Goal: Check status: Check status

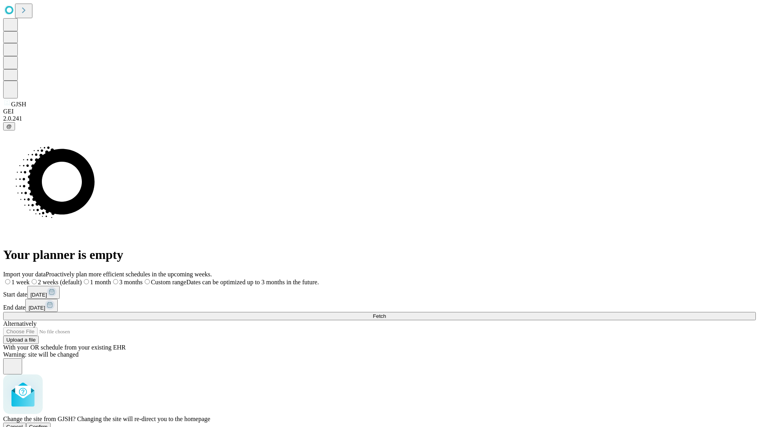
click at [48, 424] on span "Confirm" at bounding box center [38, 427] width 19 height 6
click at [96, 279] on label "1 month" at bounding box center [84, 282] width 24 height 7
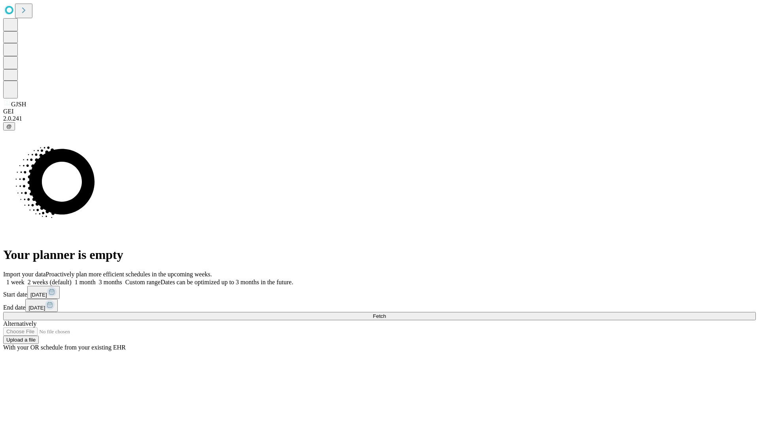
click at [386, 313] on span "Fetch" at bounding box center [379, 316] width 13 height 6
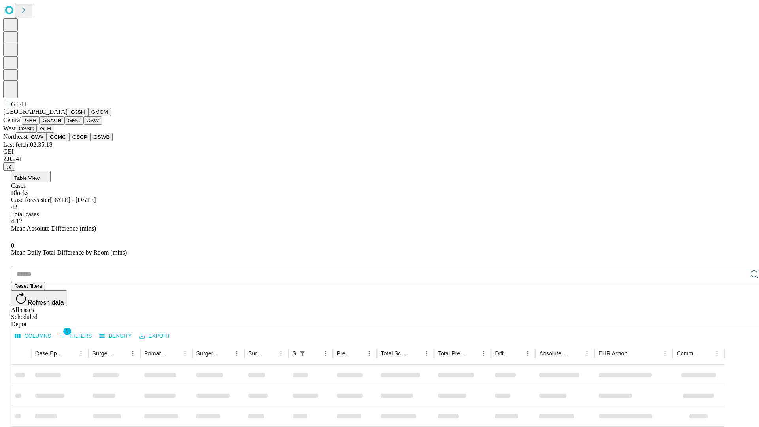
click at [88, 116] on button "GMCM" at bounding box center [99, 112] width 23 height 8
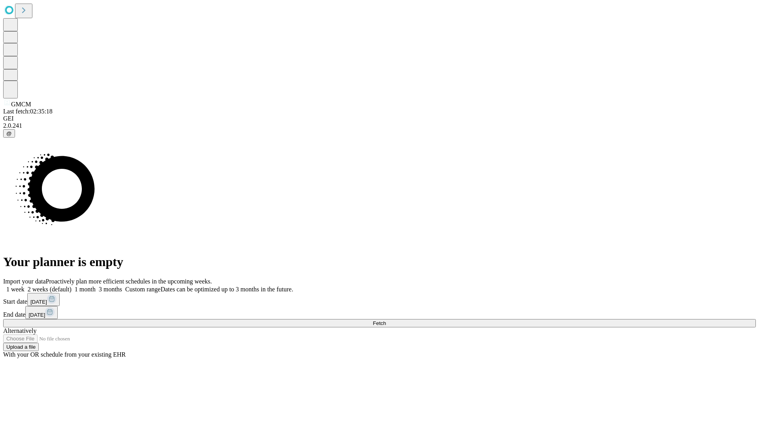
click at [96, 286] on label "1 month" at bounding box center [84, 289] width 24 height 7
click at [386, 320] on span "Fetch" at bounding box center [379, 323] width 13 height 6
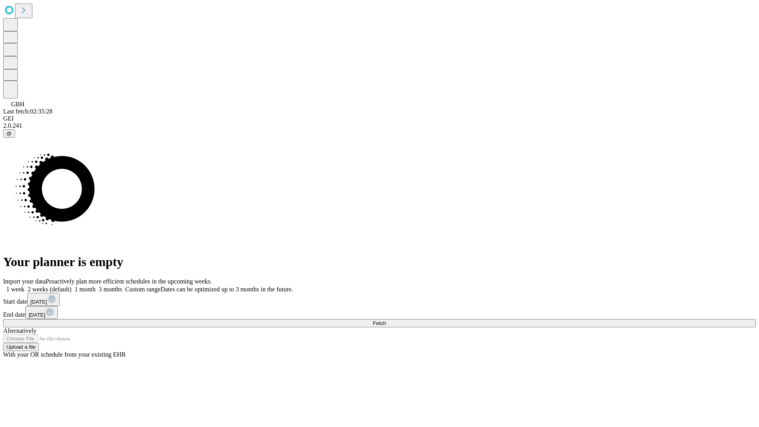
click at [96, 286] on label "1 month" at bounding box center [84, 289] width 24 height 7
click at [386, 320] on span "Fetch" at bounding box center [379, 323] width 13 height 6
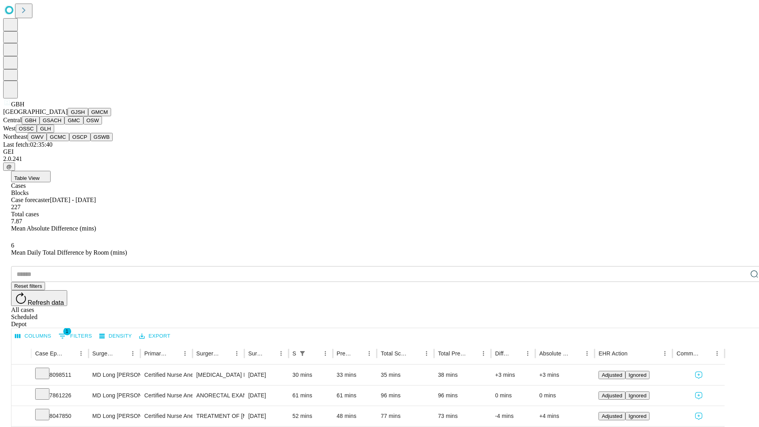
click at [61, 124] on button "GSACH" at bounding box center [52, 120] width 25 height 8
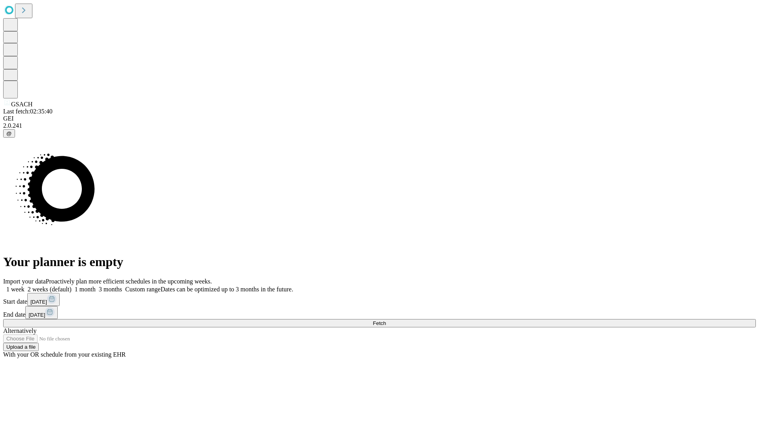
click at [386, 320] on span "Fetch" at bounding box center [379, 323] width 13 height 6
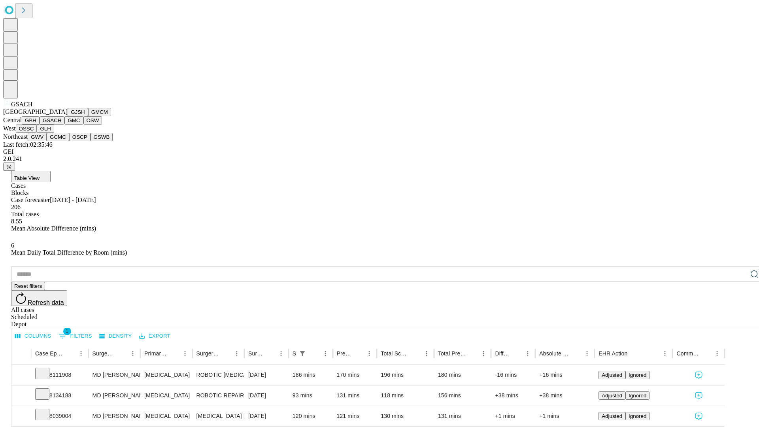
click at [64, 124] on button "GMC" at bounding box center [73, 120] width 19 height 8
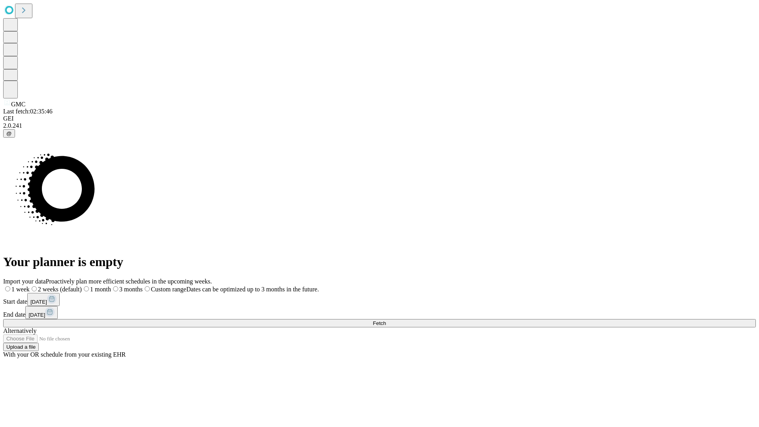
click at [111, 286] on label "1 month" at bounding box center [96, 289] width 29 height 7
click at [386, 320] on span "Fetch" at bounding box center [379, 323] width 13 height 6
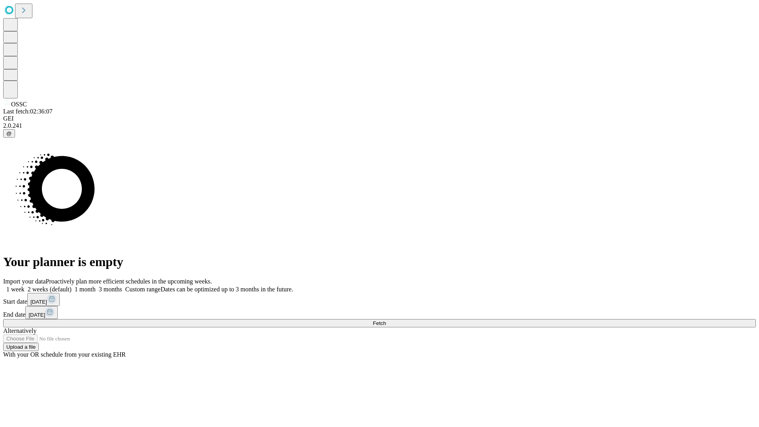
click at [386, 320] on span "Fetch" at bounding box center [379, 323] width 13 height 6
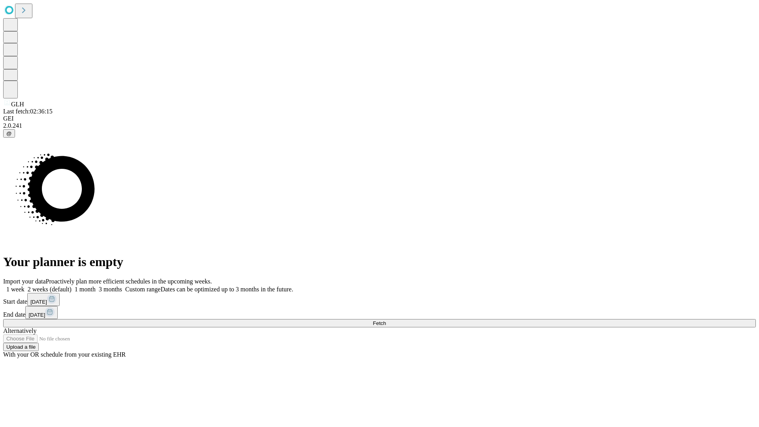
click at [96, 286] on label "1 month" at bounding box center [84, 289] width 24 height 7
click at [386, 320] on span "Fetch" at bounding box center [379, 323] width 13 height 6
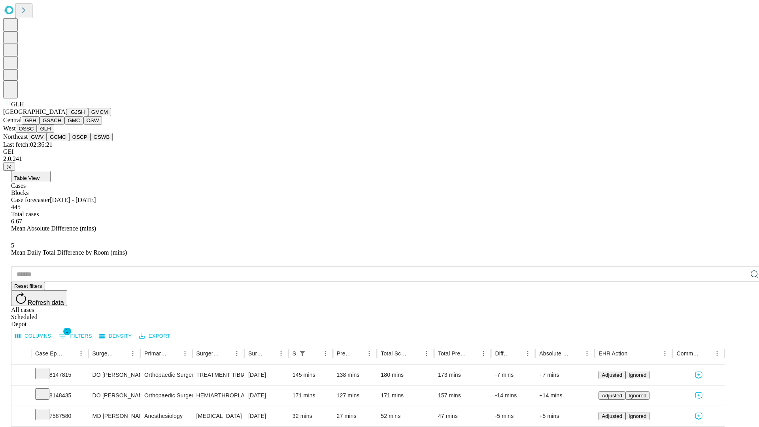
click at [47, 141] on button "GWV" at bounding box center [37, 137] width 19 height 8
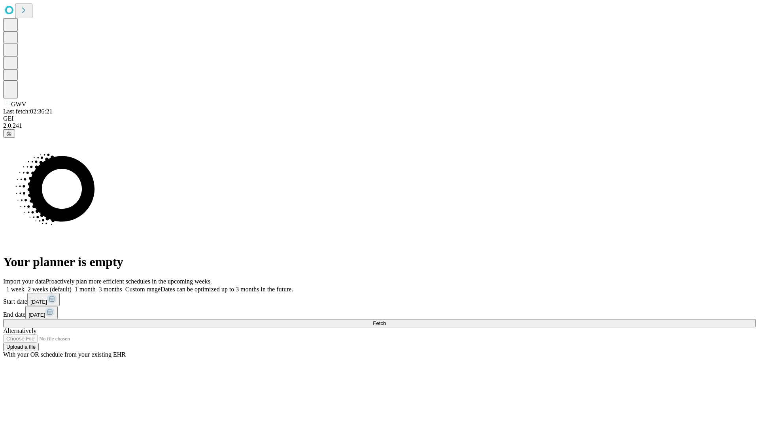
click at [96, 286] on label "1 month" at bounding box center [84, 289] width 24 height 7
click at [386, 320] on span "Fetch" at bounding box center [379, 323] width 13 height 6
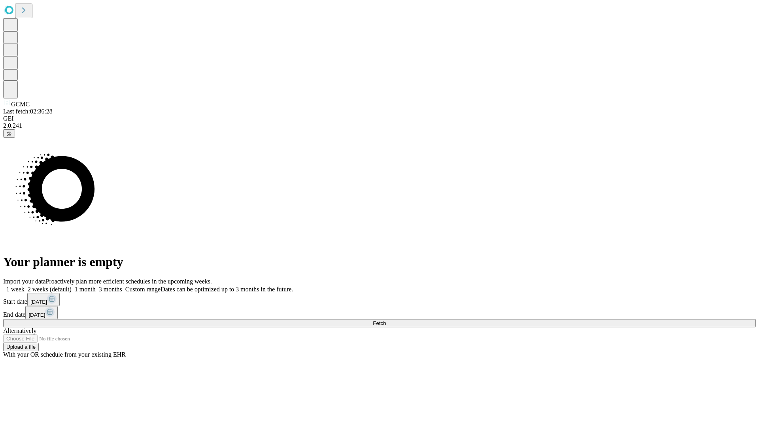
click at [96, 286] on label "1 month" at bounding box center [84, 289] width 24 height 7
click at [386, 320] on span "Fetch" at bounding box center [379, 323] width 13 height 6
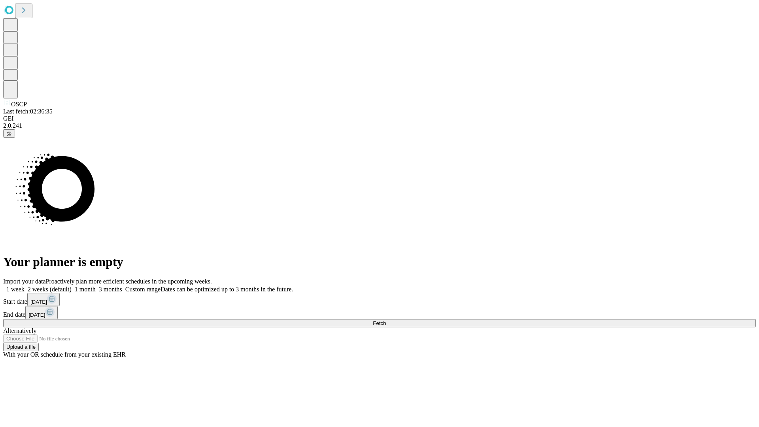
click at [386, 320] on span "Fetch" at bounding box center [379, 323] width 13 height 6
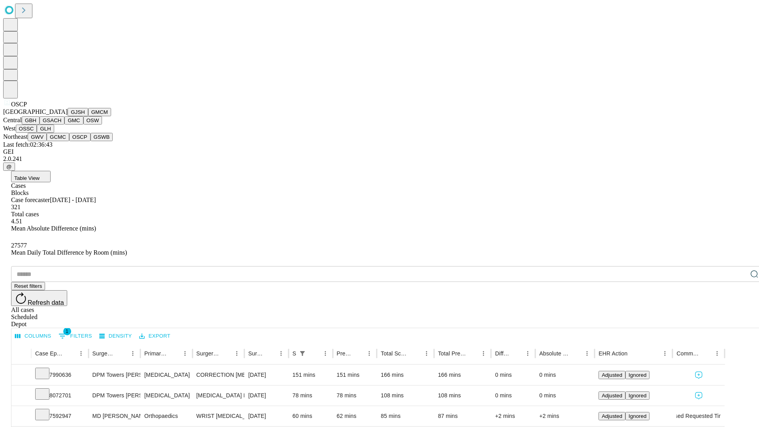
click at [90, 141] on button "GSWB" at bounding box center [101, 137] width 23 height 8
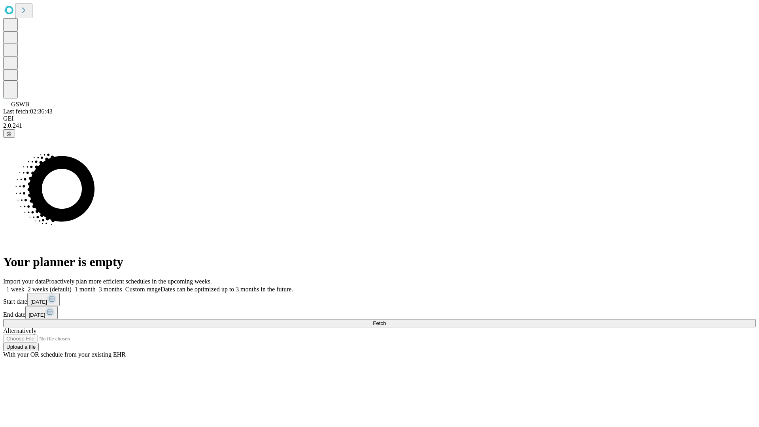
click at [96, 286] on label "1 month" at bounding box center [84, 289] width 24 height 7
click at [386, 320] on span "Fetch" at bounding box center [379, 323] width 13 height 6
